Goal: Task Accomplishment & Management: Manage account settings

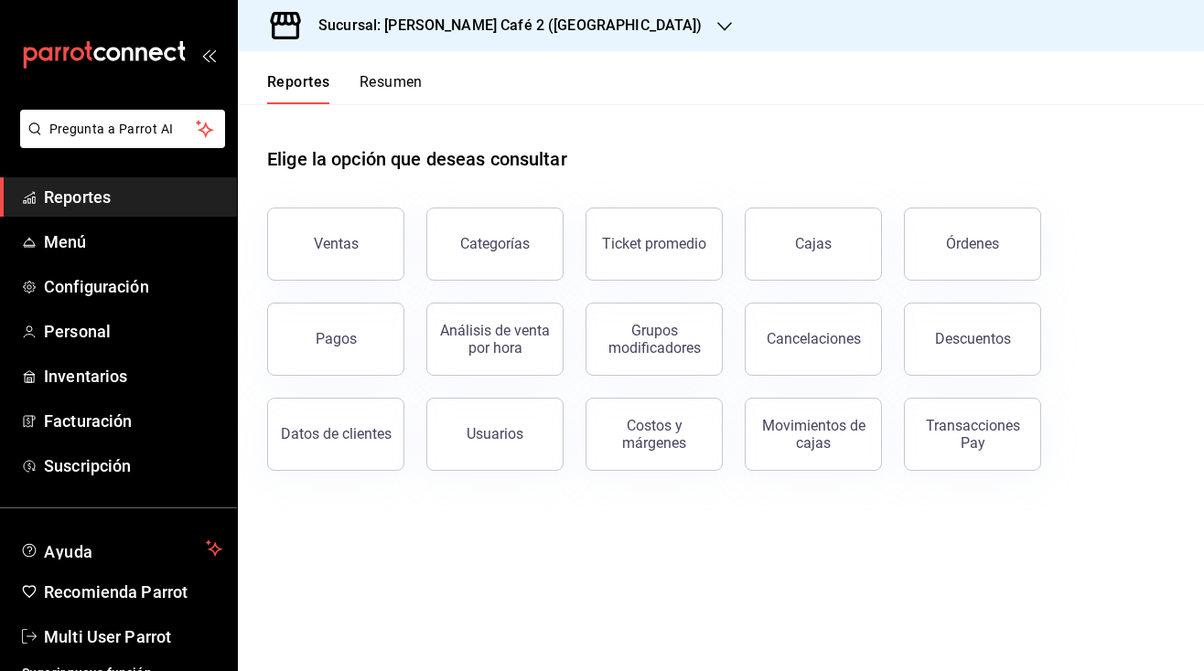
click at [401, 84] on button "Resumen" at bounding box center [391, 88] width 63 height 31
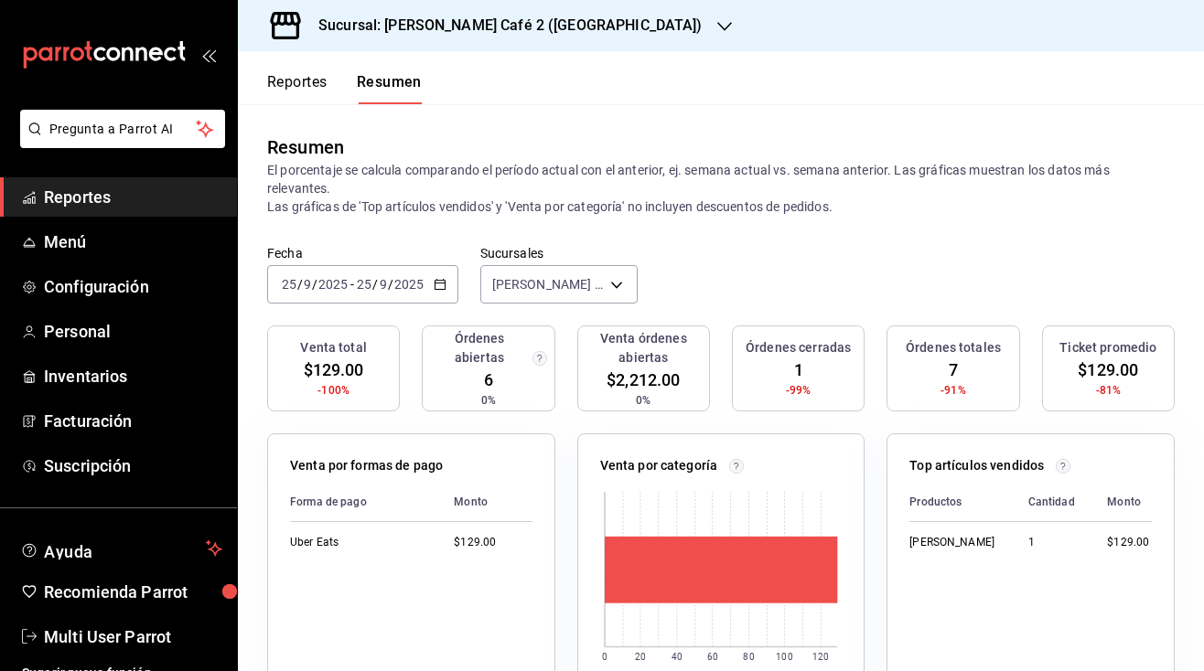
click at [521, 26] on h3 "Sucursal: [PERSON_NAME] Café 2 ([GEOGRAPHIC_DATA])" at bounding box center [503, 26] width 399 height 22
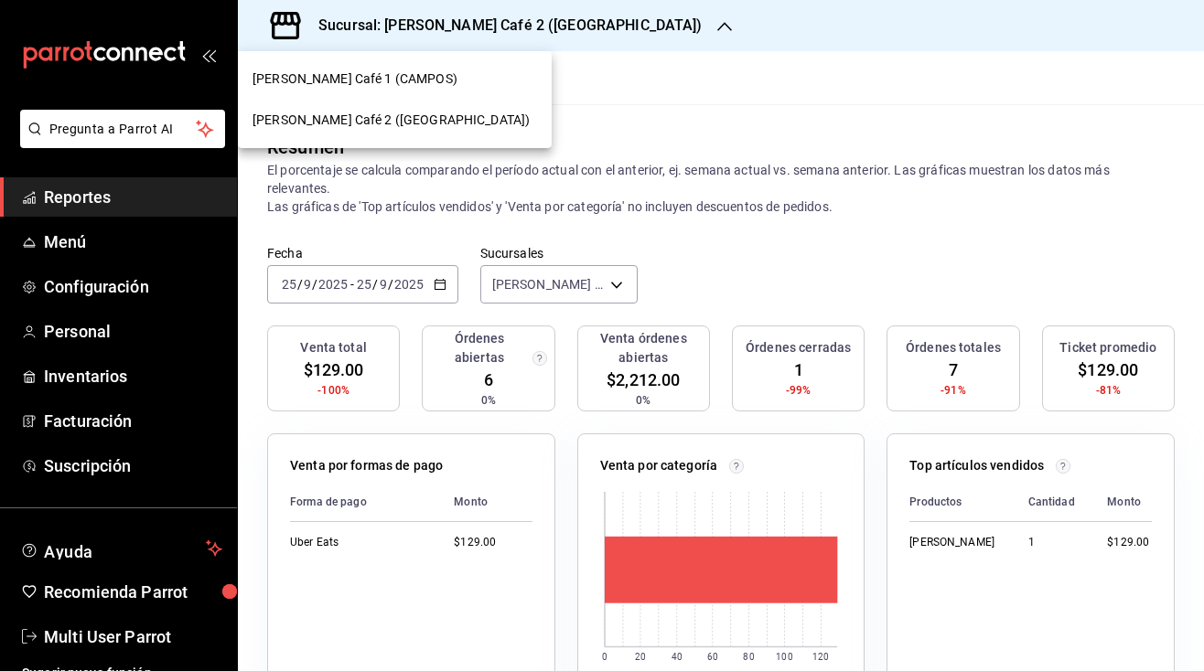
click at [387, 73] on span "[PERSON_NAME] Café 1 (CAMPOS)" at bounding box center [354, 79] width 205 height 19
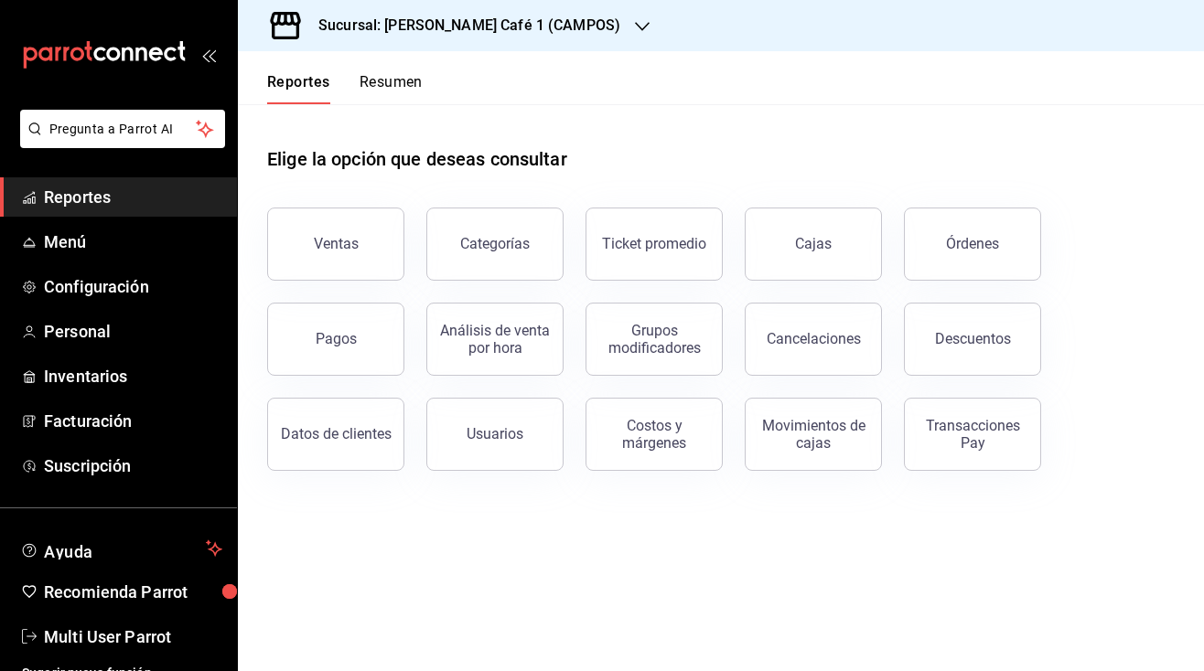
click at [399, 89] on button "Resumen" at bounding box center [391, 88] width 63 height 31
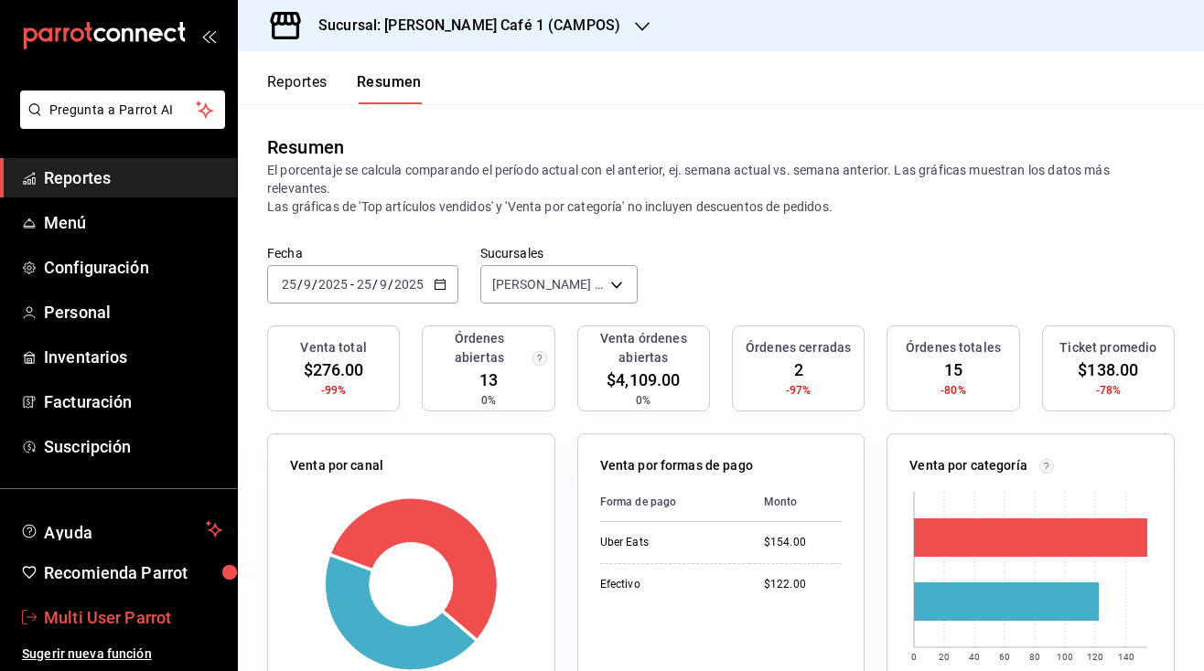
scroll to position [19, 0]
click at [102, 619] on span "Multi User Parrot" at bounding box center [133, 618] width 178 height 25
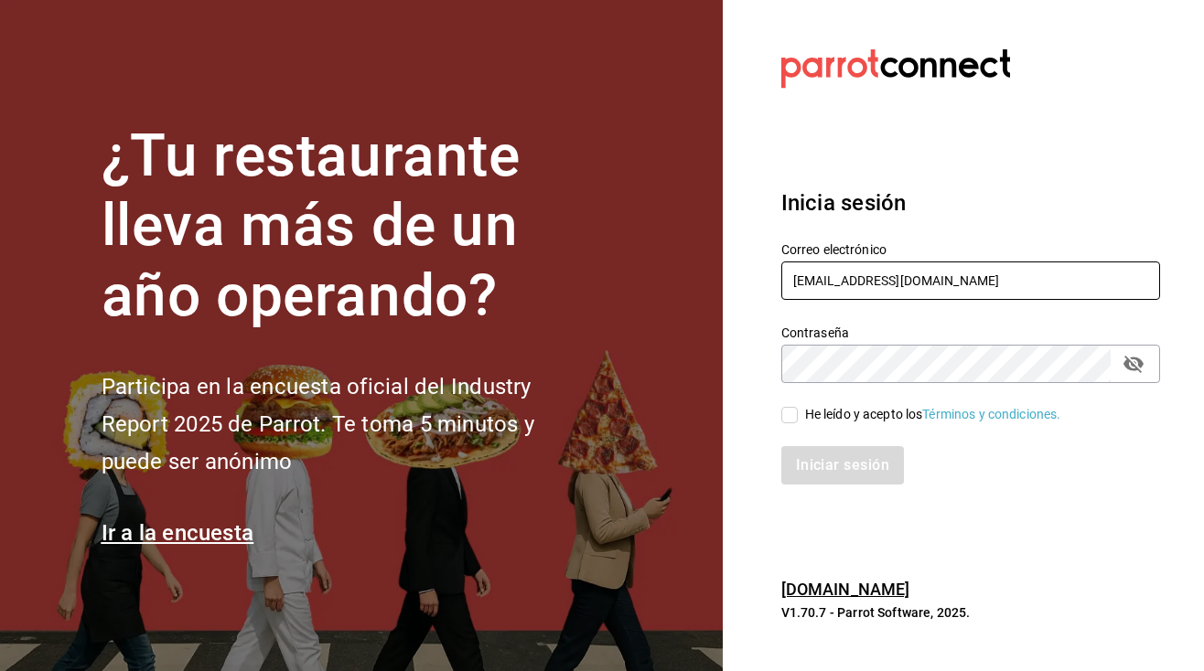
type input "mutliser@chilaquilazzos.com"
click at [792, 414] on input "He leído y acepto los Términos y condiciones." at bounding box center [789, 415] width 16 height 16
checkbox input "true"
click at [818, 462] on button "Iniciar sesión" at bounding box center [843, 465] width 124 height 38
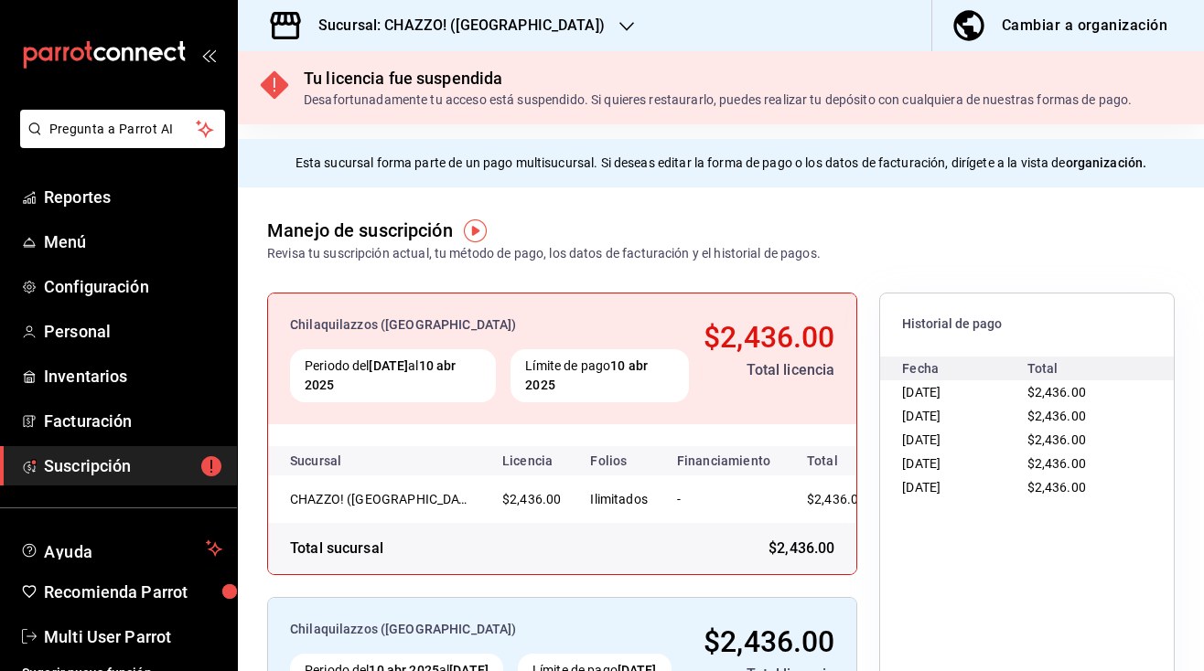
click at [486, 27] on h3 "Sucursal: CHAZZO! (SAN MARCOS)" at bounding box center [454, 26] width 301 height 22
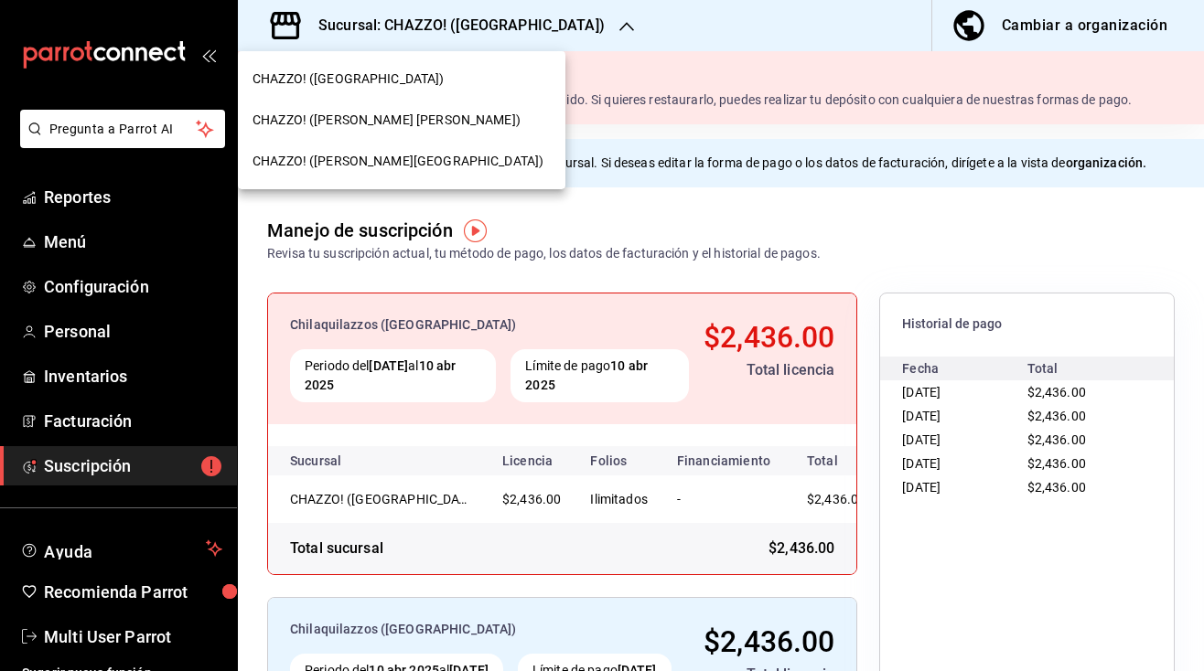
click at [382, 114] on span "CHAZZO! (VICENTE GUERRERO)" at bounding box center [386, 120] width 268 height 19
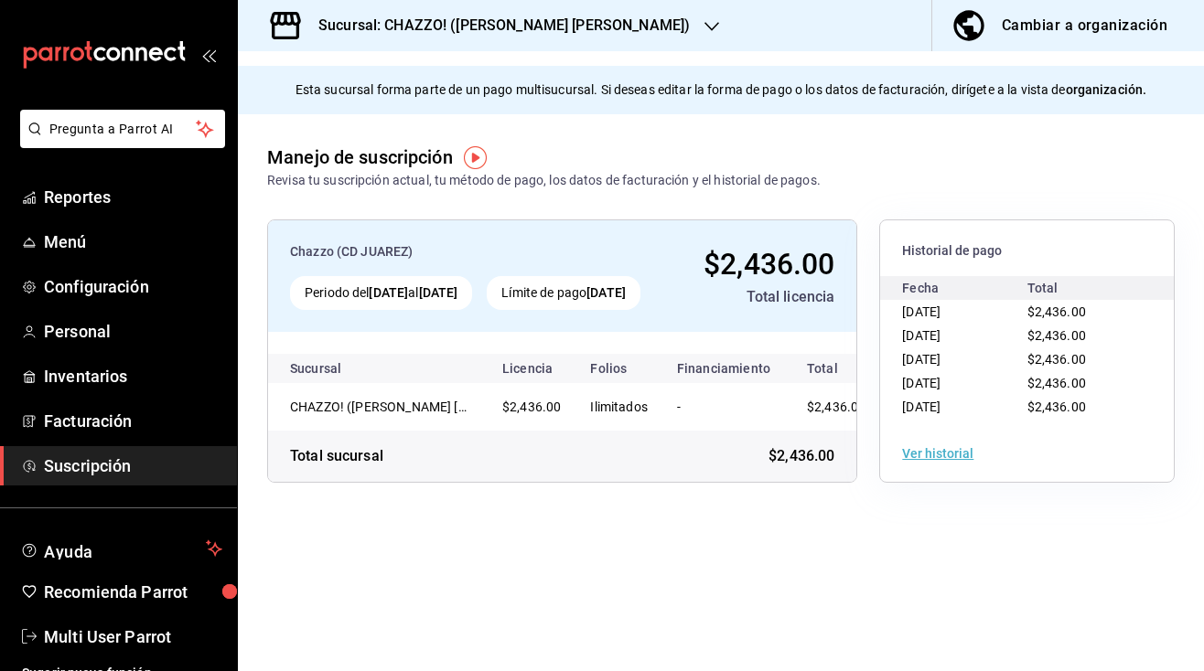
click at [485, 24] on h3 "Sucursal: CHAZZO! (VICENTE GUERRERO)" at bounding box center [497, 26] width 386 height 22
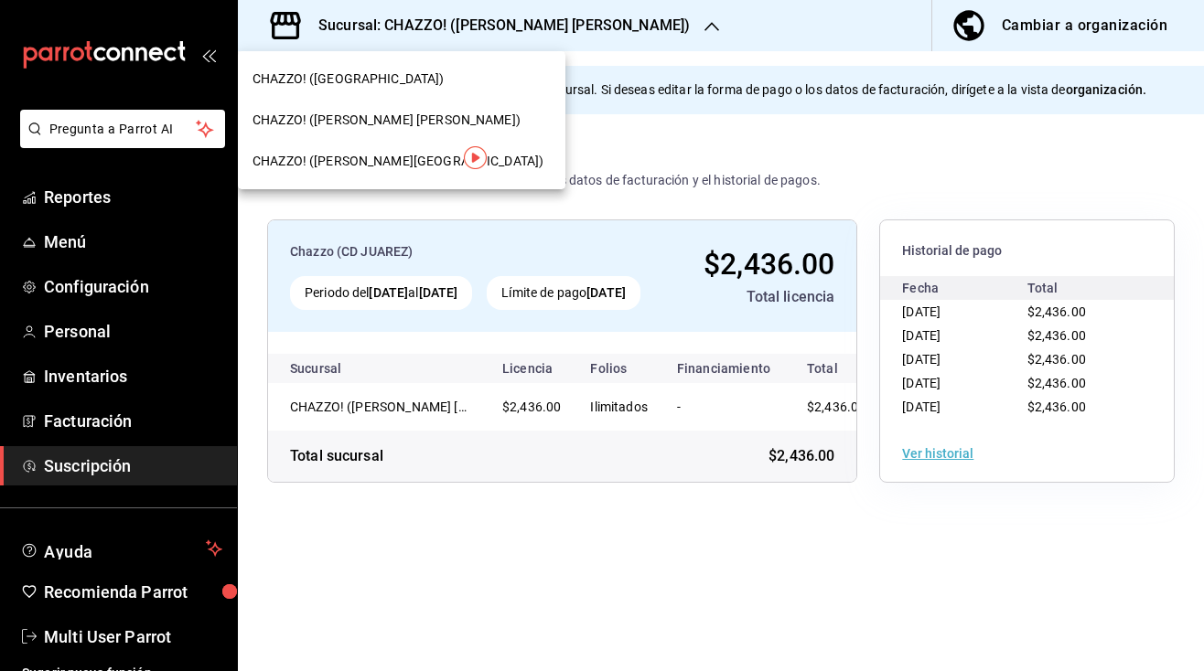
click at [352, 166] on span "CHAZZO! (VALLE DEL SOL)" at bounding box center [397, 161] width 291 height 19
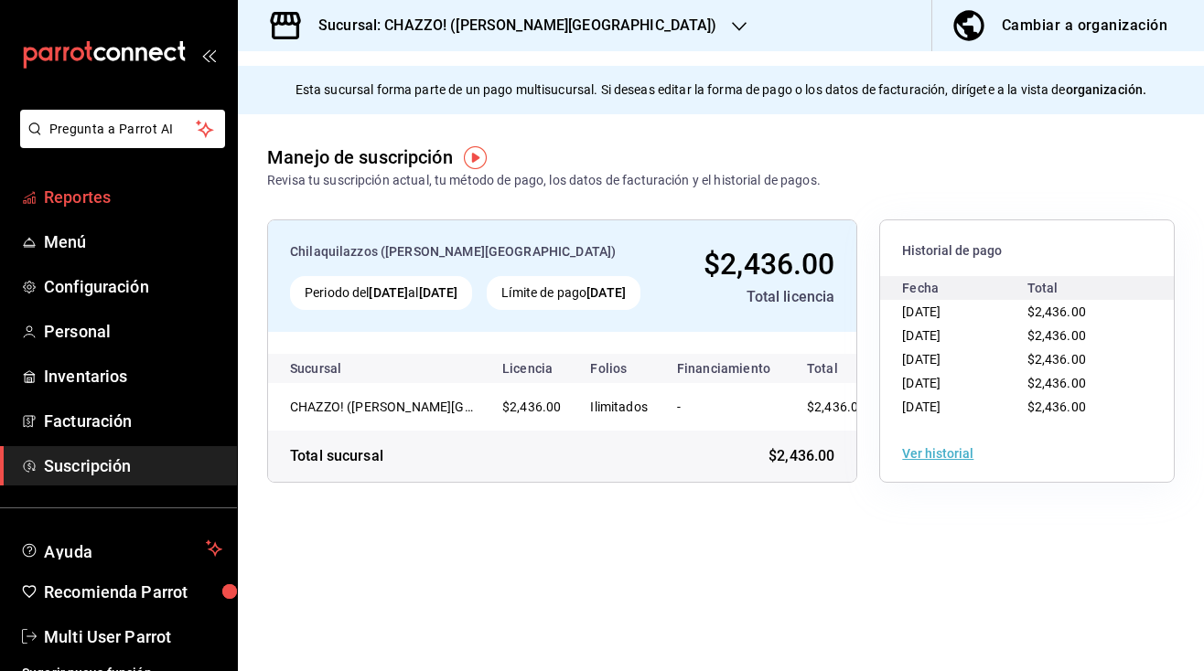
click at [92, 200] on span "Reportes" at bounding box center [133, 197] width 178 height 25
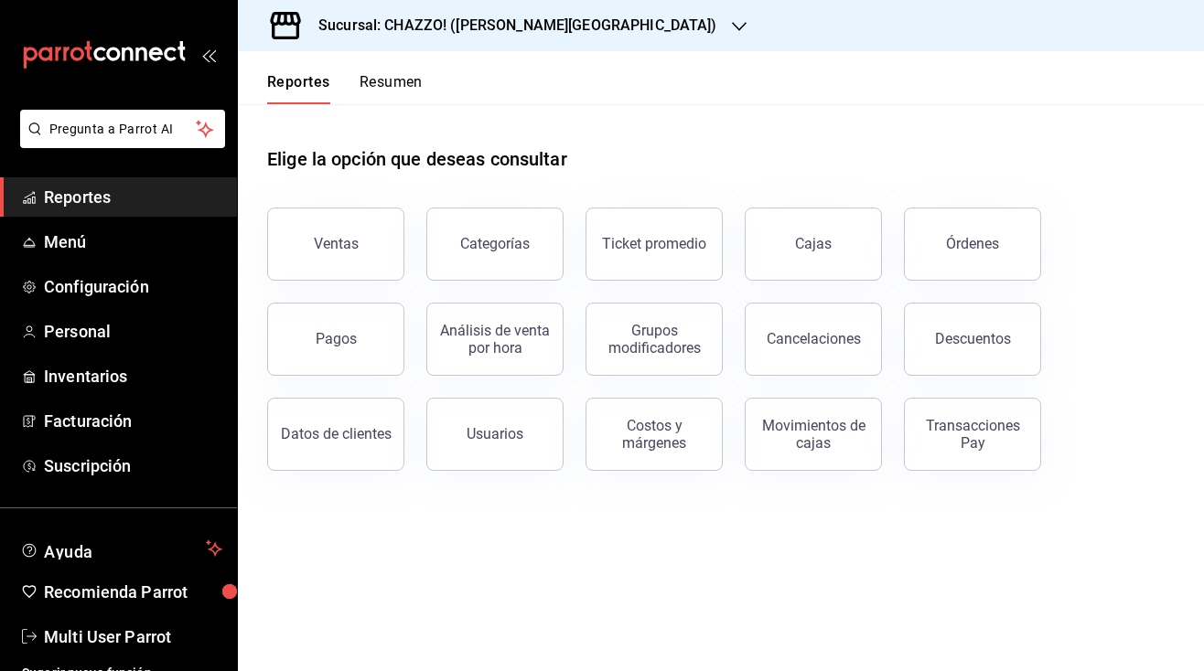
click at [384, 74] on button "Resumen" at bounding box center [391, 88] width 63 height 31
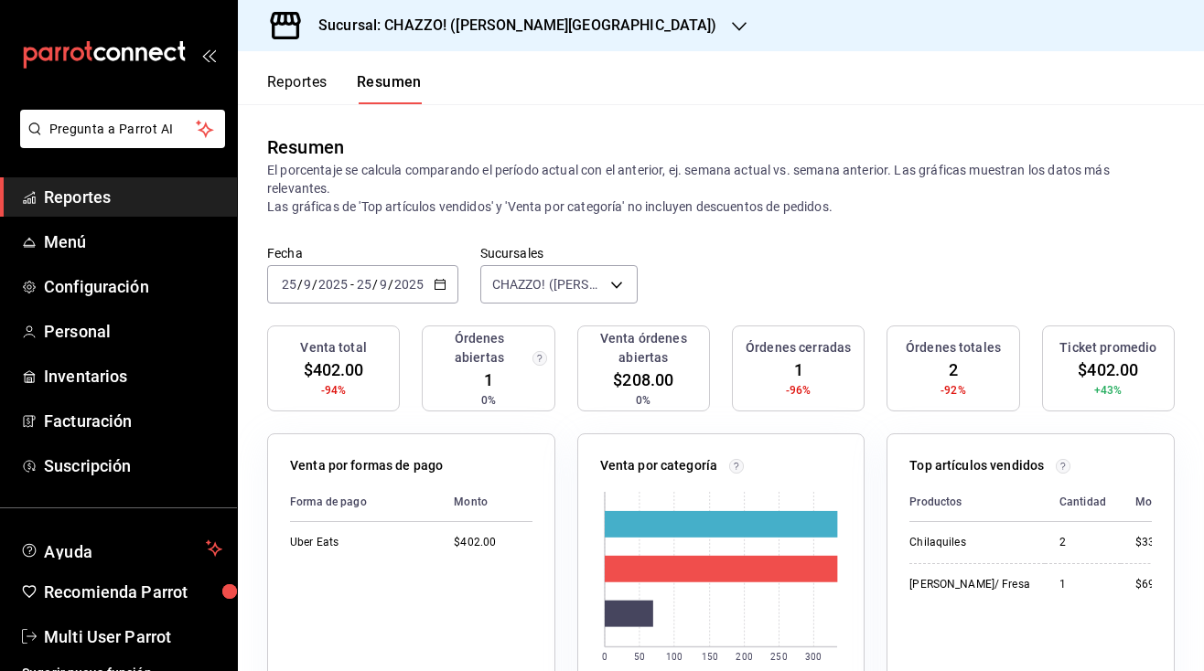
click at [526, 23] on h3 "Sucursal: CHAZZO! (VALLE DEL SOL)" at bounding box center [510, 26] width 413 height 22
